Goal: Transaction & Acquisition: Book appointment/travel/reservation

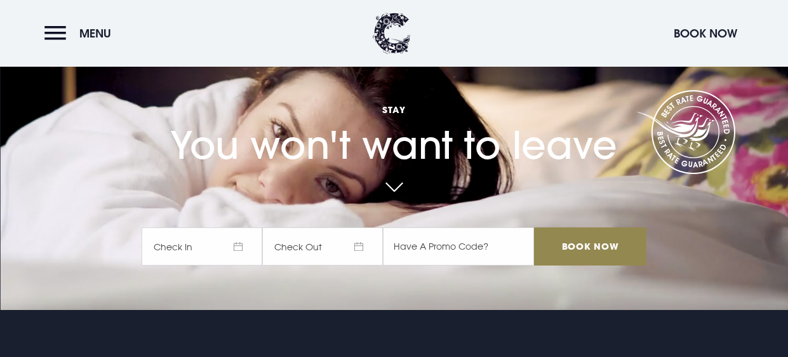
scroll to position [69, 0]
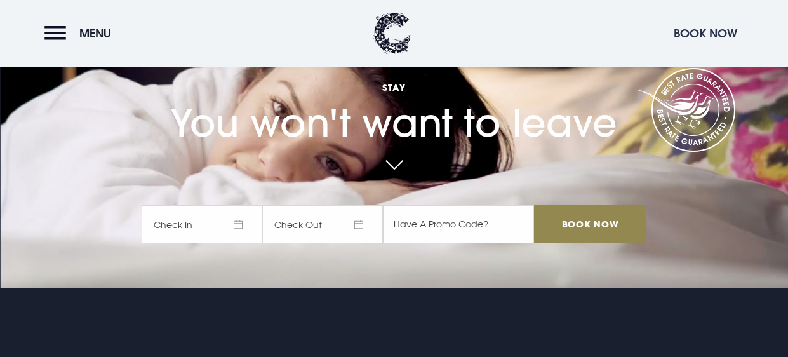
click at [704, 32] on button "Book Now" at bounding box center [705, 33] width 76 height 27
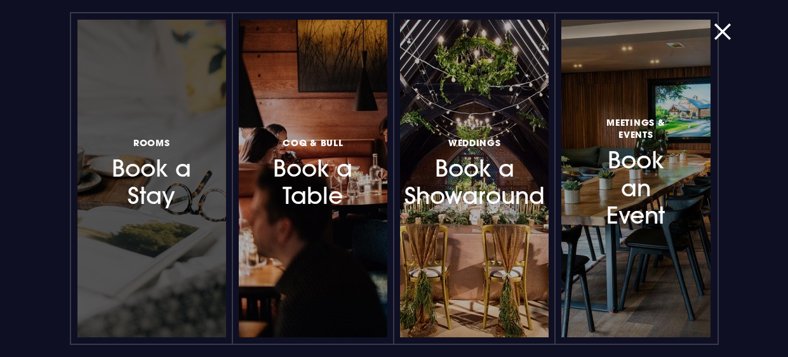
click at [174, 201] on h3 "Rooms Book a Stay" at bounding box center [151, 172] width 91 height 76
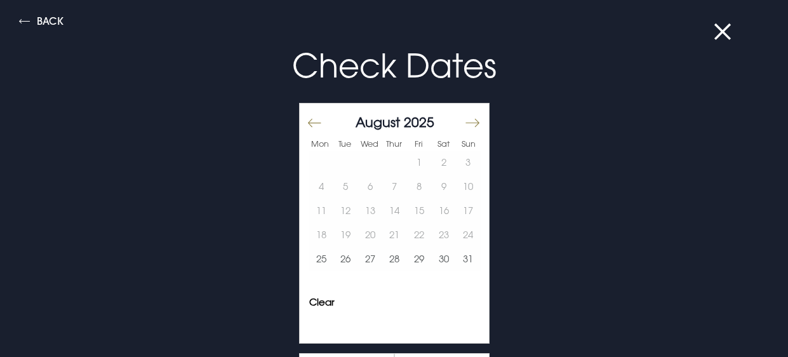
click at [476, 114] on button "Move forward to switch to the next month." at bounding box center [471, 122] width 15 height 27
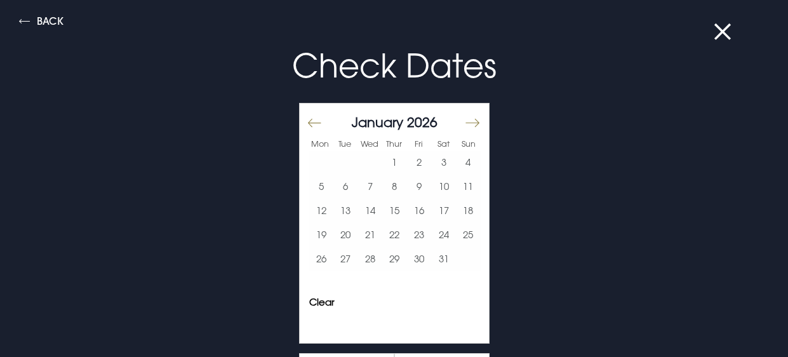
click at [476, 114] on button "Move forward to switch to the next month." at bounding box center [471, 122] width 15 height 27
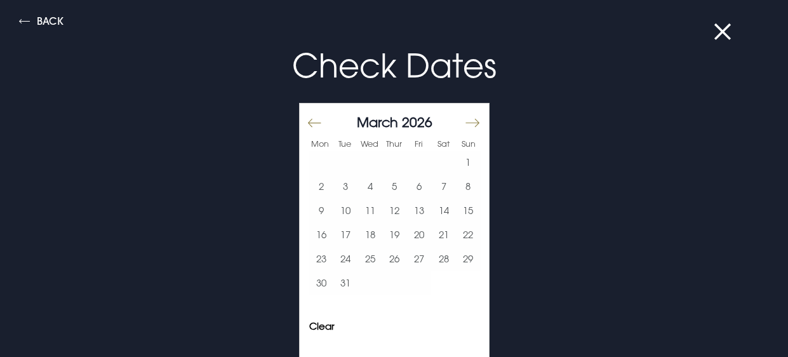
click at [476, 114] on button "Move forward to switch to the next month." at bounding box center [471, 122] width 15 height 27
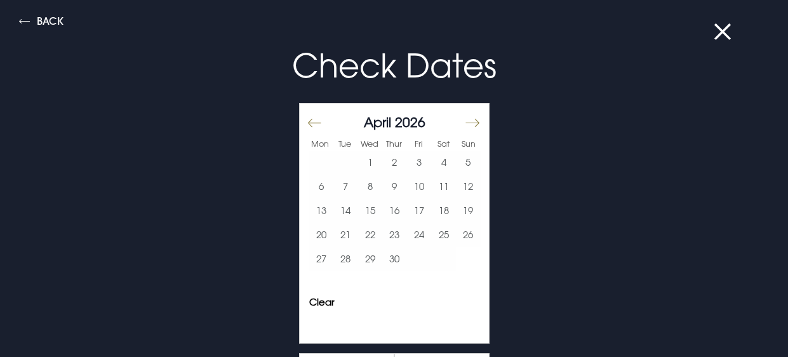
click at [476, 114] on button "Move forward to switch to the next month." at bounding box center [471, 122] width 15 height 27
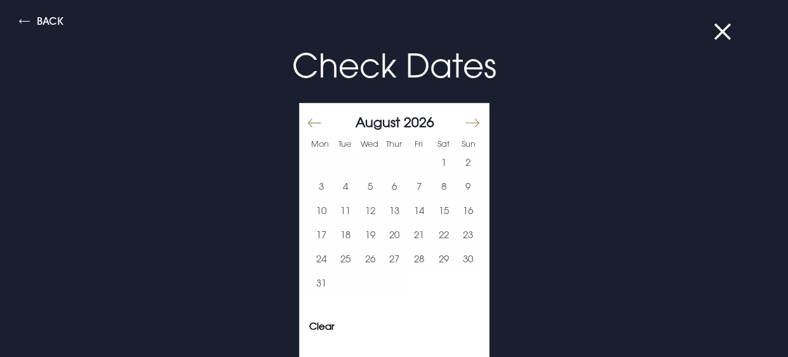
click at [476, 114] on button "Move forward to switch to the next month." at bounding box center [471, 122] width 15 height 27
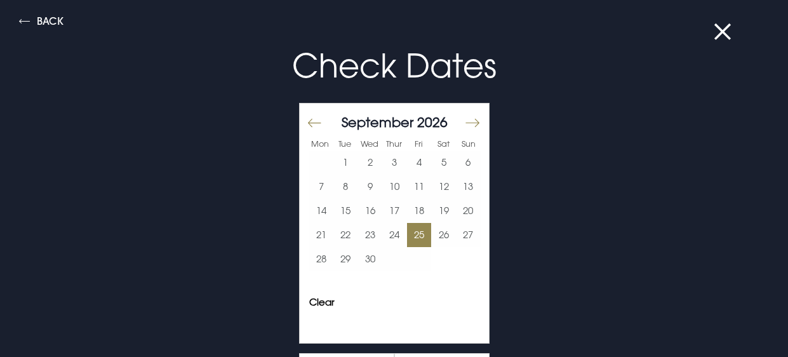
click at [414, 231] on button "25" at bounding box center [419, 235] width 25 height 24
click at [470, 234] on button "27" at bounding box center [468, 235] width 25 height 24
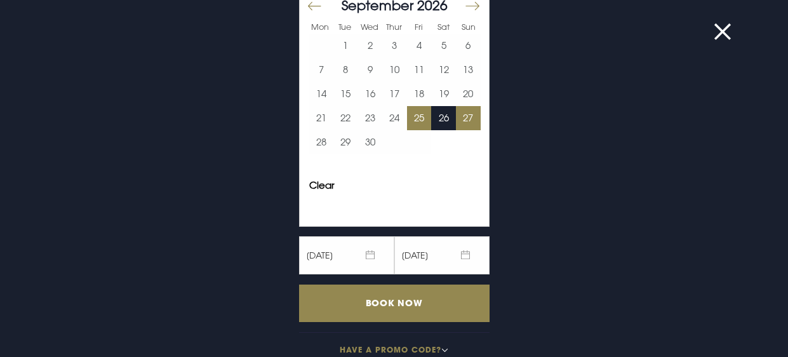
scroll to position [115, 0]
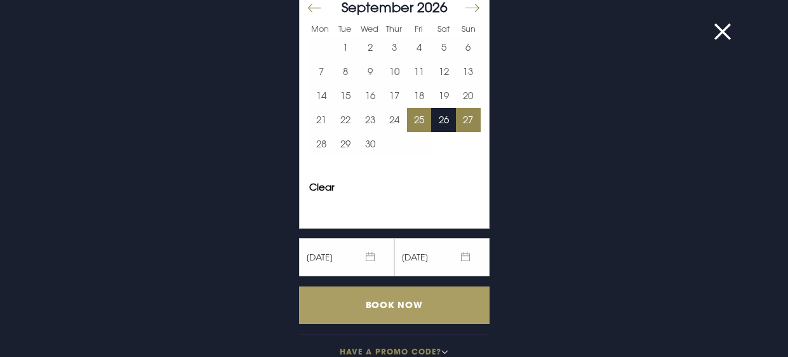
click at [453, 300] on input "Book Now" at bounding box center [394, 304] width 190 height 37
